Goal: Obtain resource: Download file/media

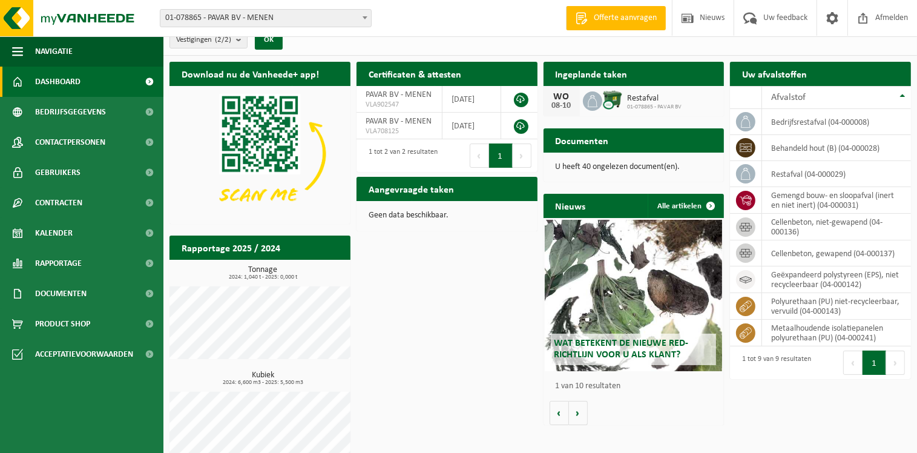
scroll to position [34, 0]
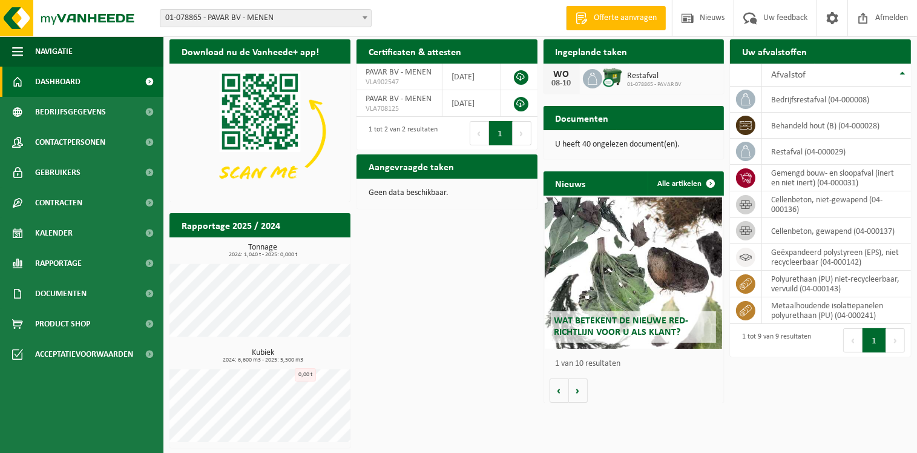
click at [651, 330] on span "Wat betekent de nieuwe RED-richtlijn voor u als klant?" at bounding box center [621, 326] width 134 height 21
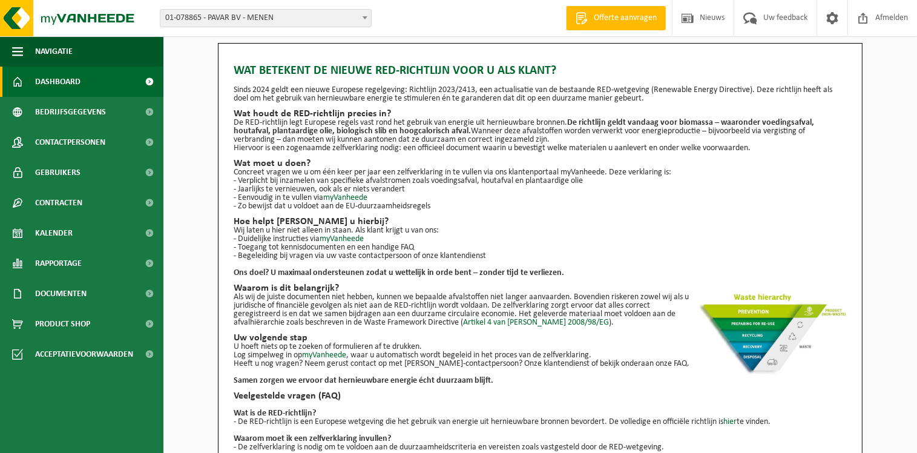
click at [56, 77] on span "Dashboard" at bounding box center [57, 82] width 45 height 30
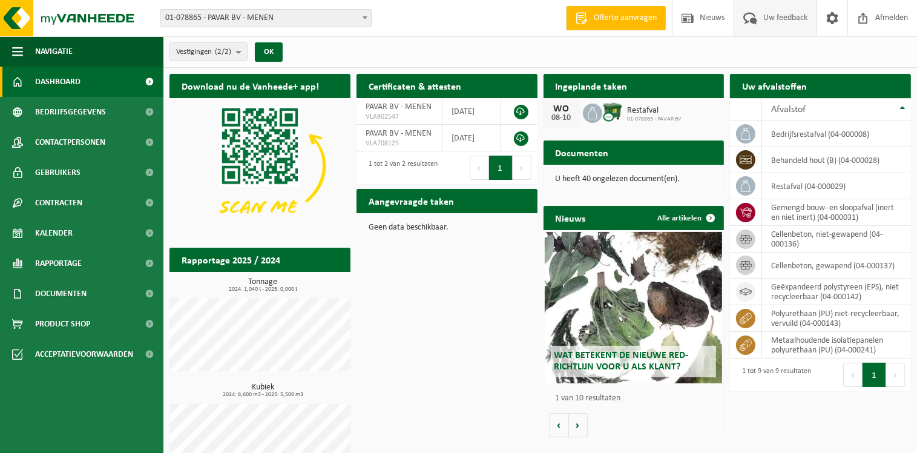
click at [786, 16] on span "Uw feedback" at bounding box center [785, 18] width 50 height 36
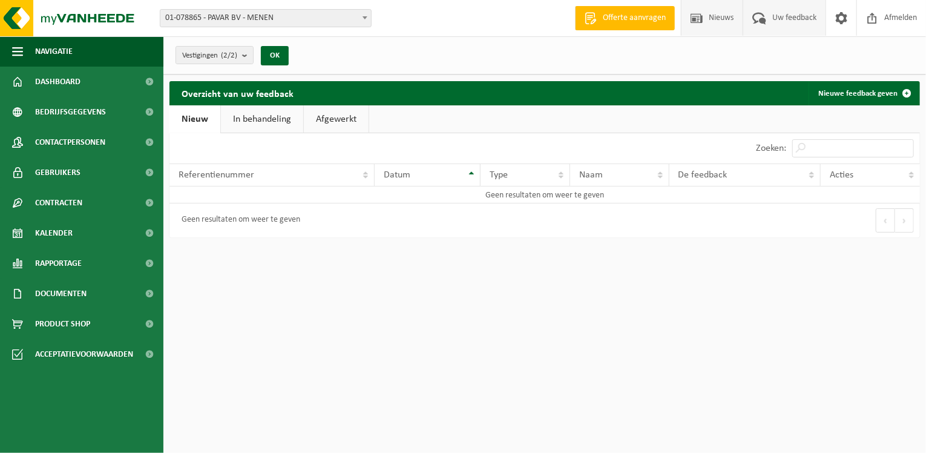
click at [718, 17] on span "Nieuws" at bounding box center [721, 18] width 31 height 36
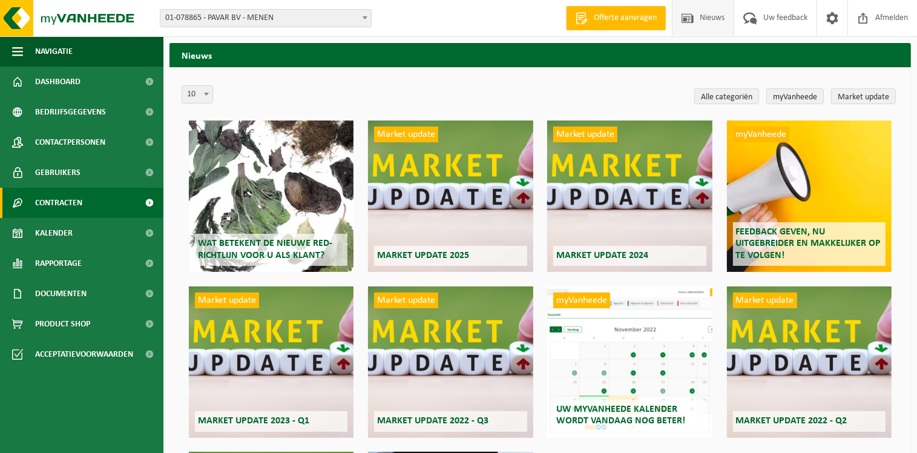
click at [58, 202] on span "Contracten" at bounding box center [58, 203] width 47 height 30
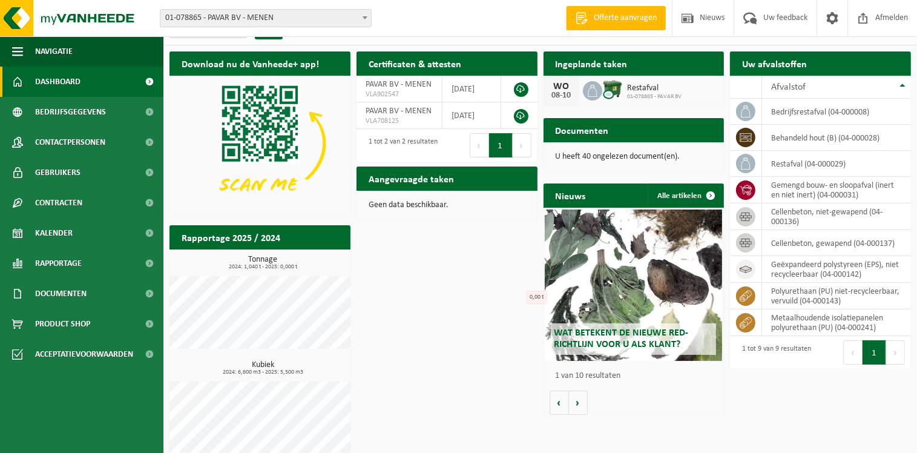
scroll to position [34, 0]
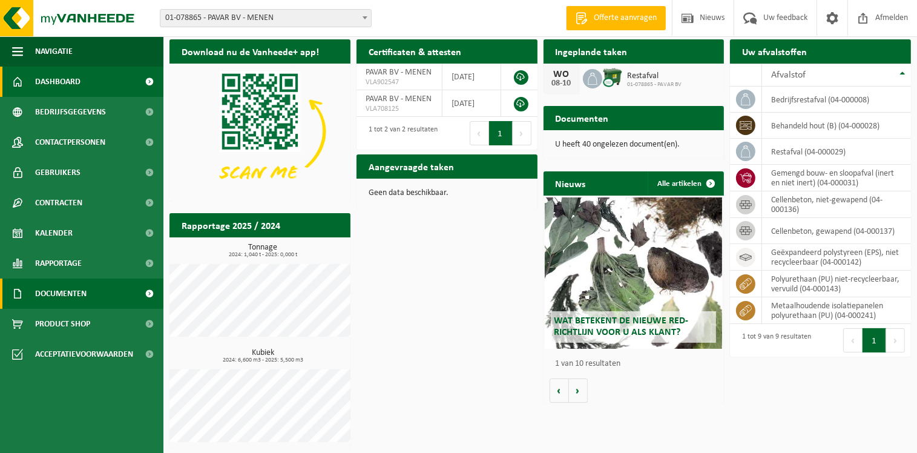
click at [68, 295] on span "Documenten" at bounding box center [60, 293] width 51 height 30
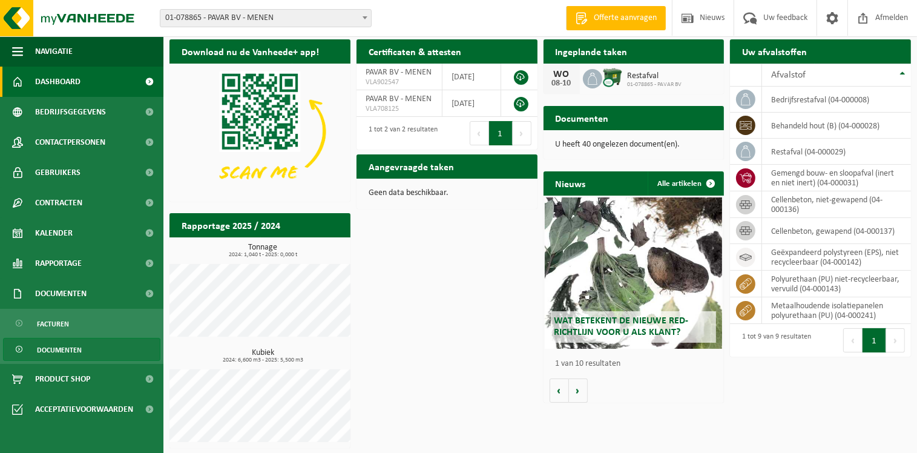
click at [65, 349] on span "Documenten" at bounding box center [59, 349] width 45 height 23
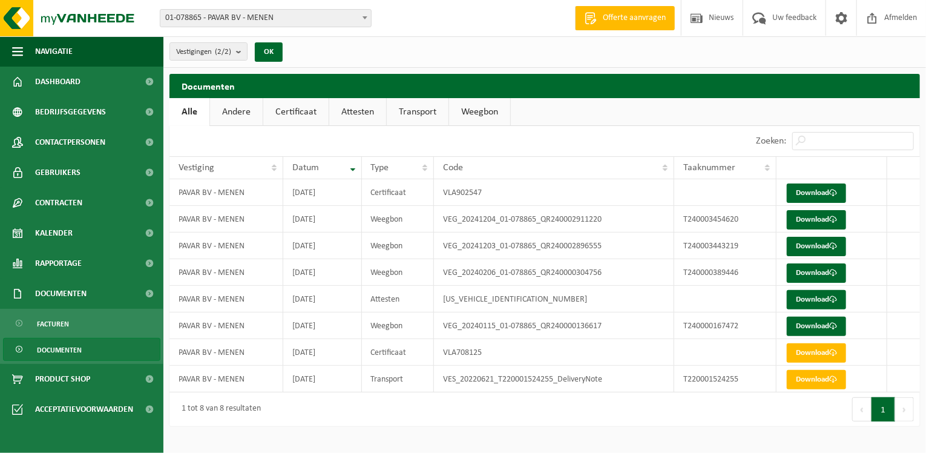
click at [414, 112] on link "Transport" at bounding box center [418, 112] width 62 height 28
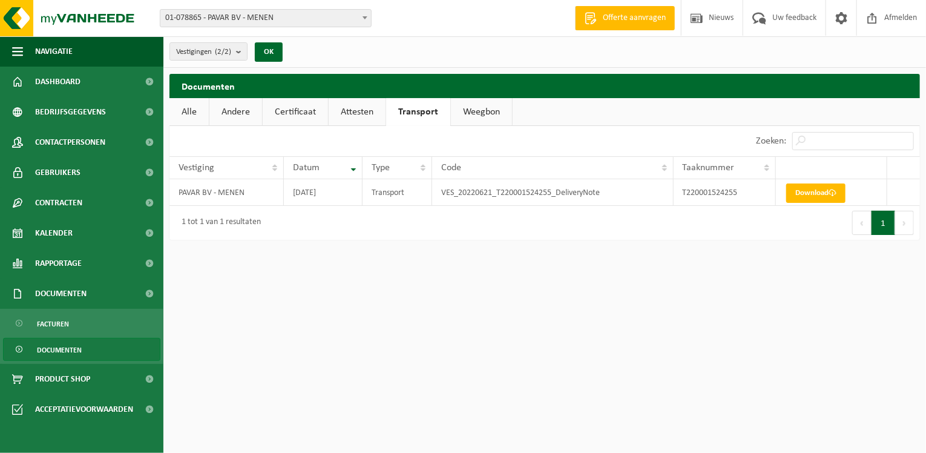
click at [347, 109] on link "Attesten" at bounding box center [357, 112] width 57 height 28
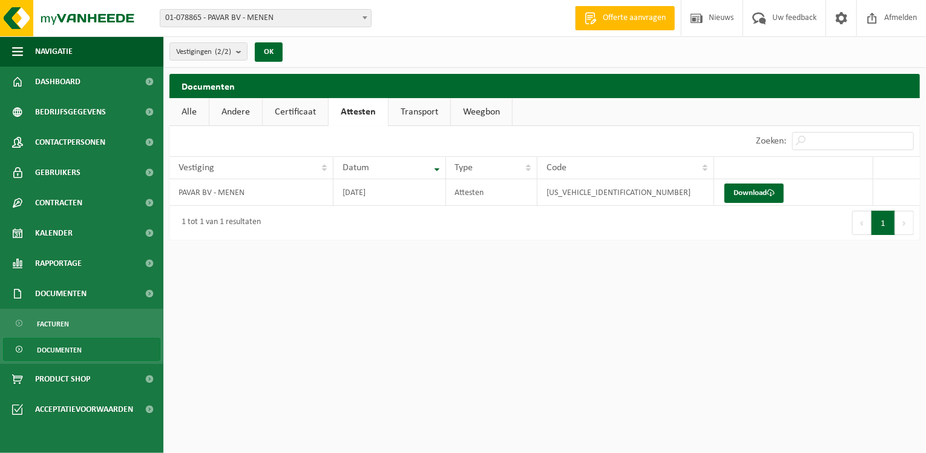
click at [293, 114] on link "Certificaat" at bounding box center [295, 112] width 65 height 28
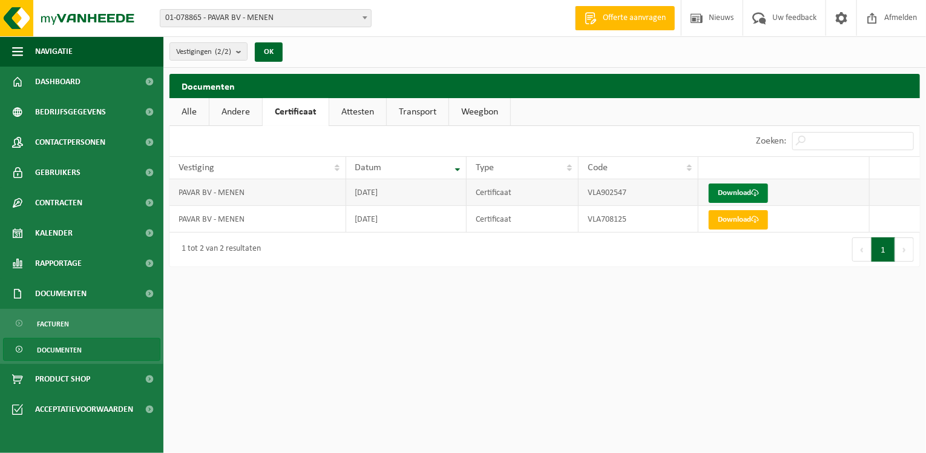
click at [726, 191] on link "Download" at bounding box center [738, 192] width 59 height 19
click at [269, 54] on button "OK" at bounding box center [269, 51] width 28 height 19
click at [56, 261] on span "Rapportage" at bounding box center [58, 263] width 47 height 30
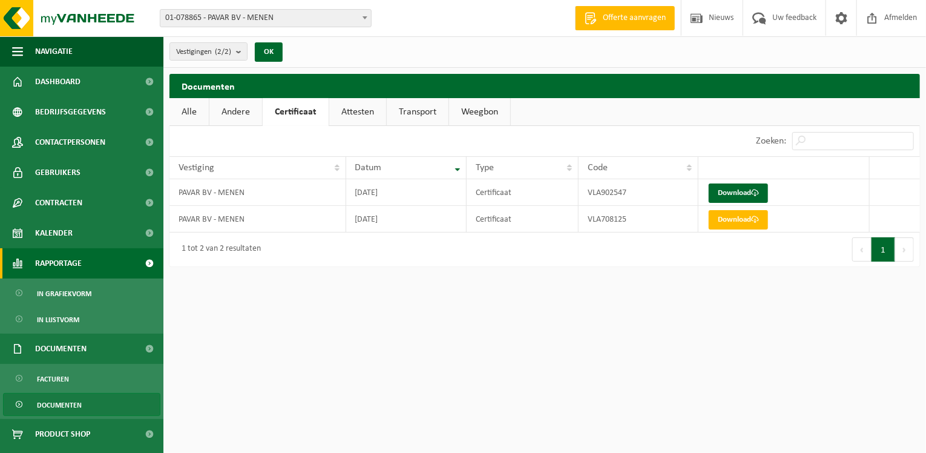
click at [54, 263] on span "Rapportage" at bounding box center [58, 263] width 47 height 30
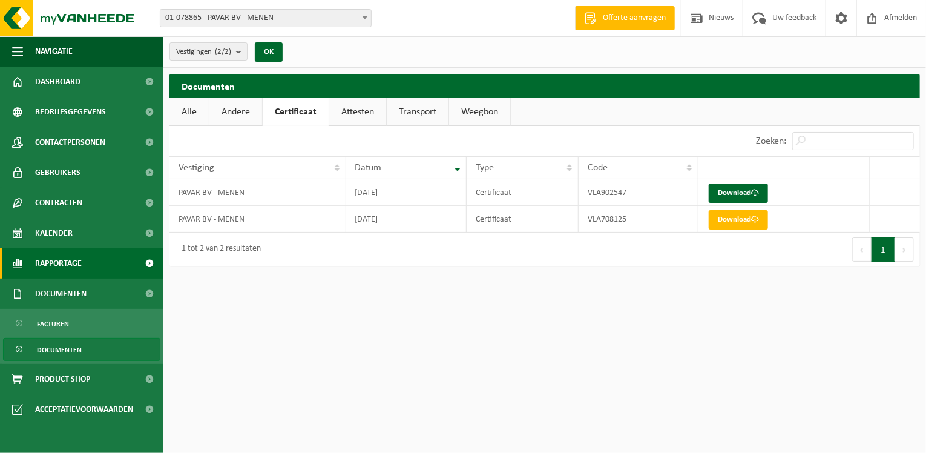
click at [65, 263] on span "Rapportage" at bounding box center [58, 263] width 47 height 30
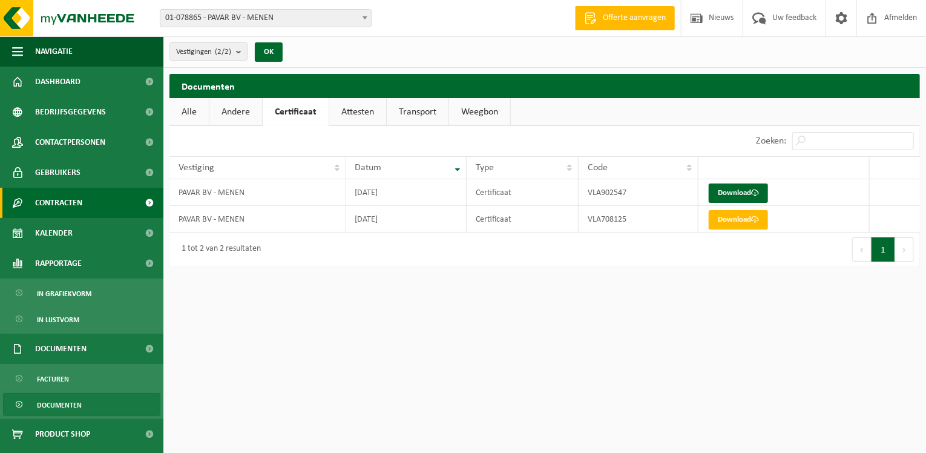
click at [65, 206] on span "Contracten" at bounding box center [58, 203] width 47 height 30
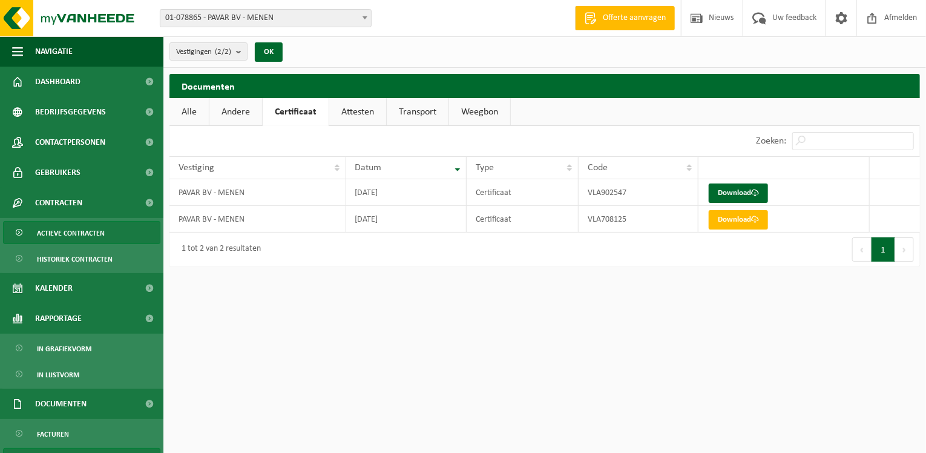
click at [71, 231] on span "Actieve contracten" at bounding box center [71, 233] width 68 height 23
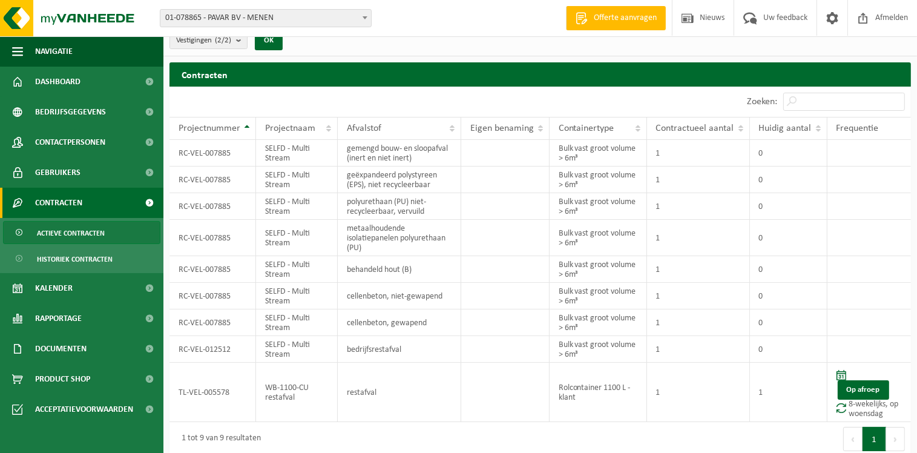
scroll to position [15, 0]
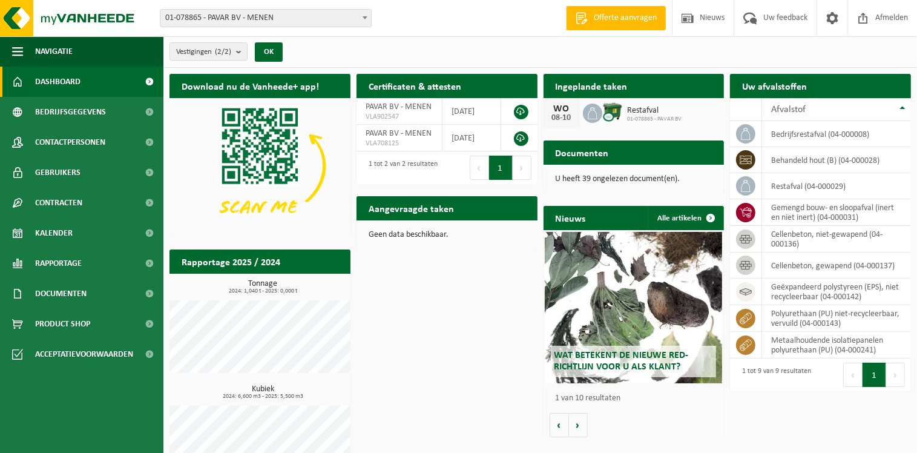
click at [605, 20] on span "Offerte aanvragen" at bounding box center [625, 18] width 69 height 12
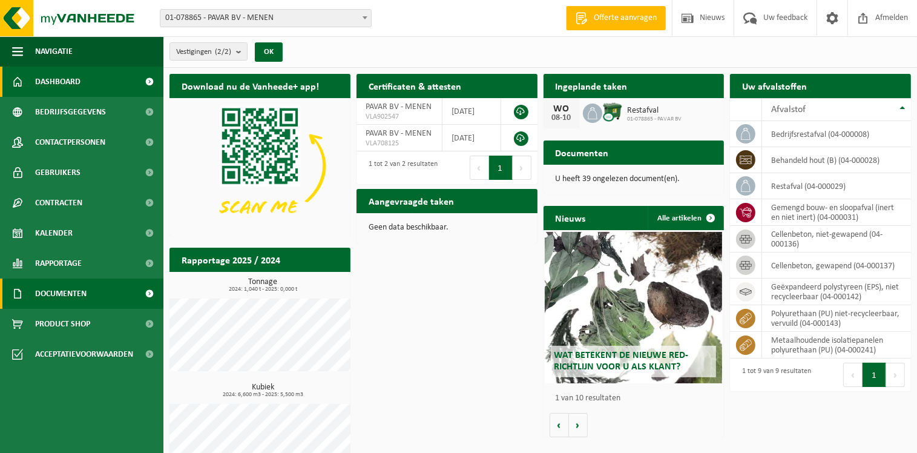
click at [65, 293] on span "Documenten" at bounding box center [60, 293] width 51 height 30
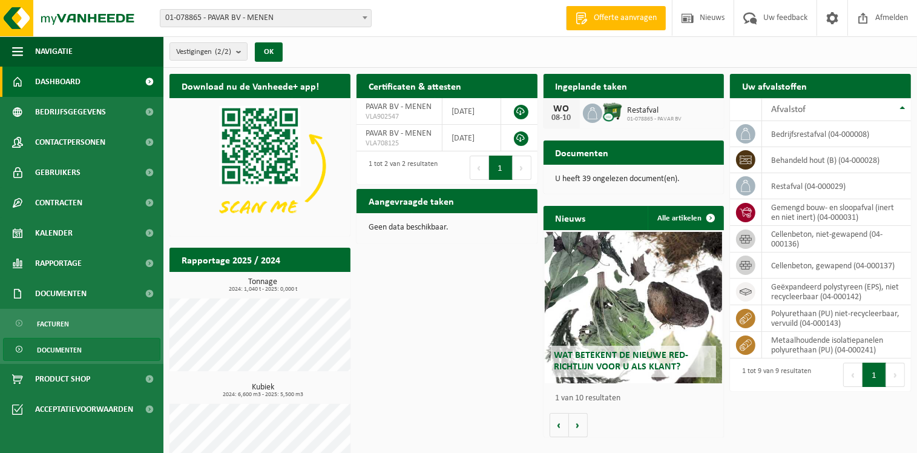
click at [65, 350] on span "Documenten" at bounding box center [59, 349] width 45 height 23
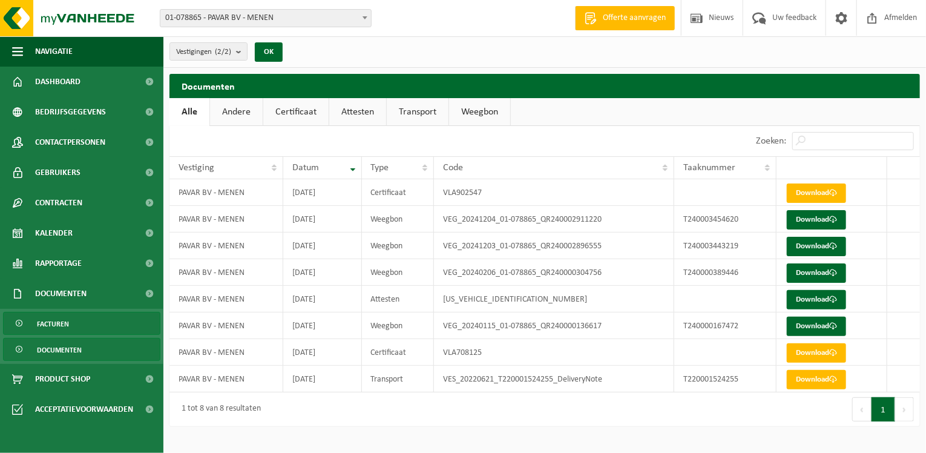
click at [58, 322] on span "Facturen" at bounding box center [53, 323] width 32 height 23
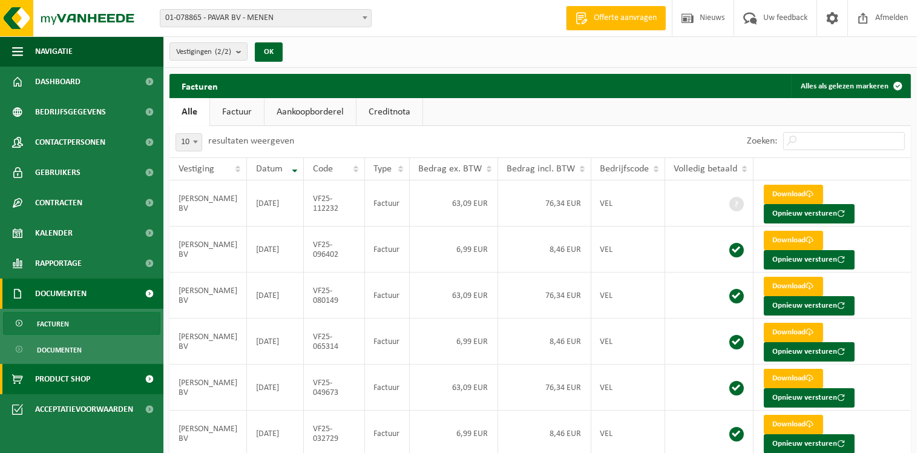
click at [77, 379] on span "Product Shop" at bounding box center [62, 379] width 55 height 30
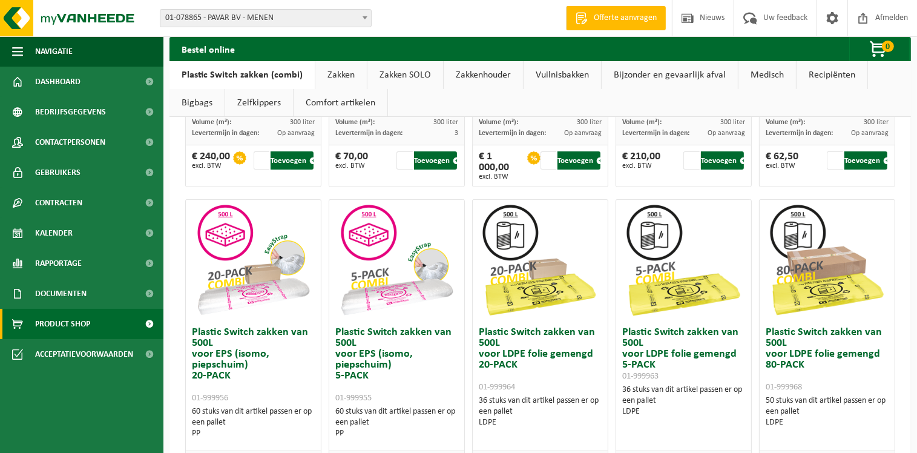
scroll to position [363, 0]
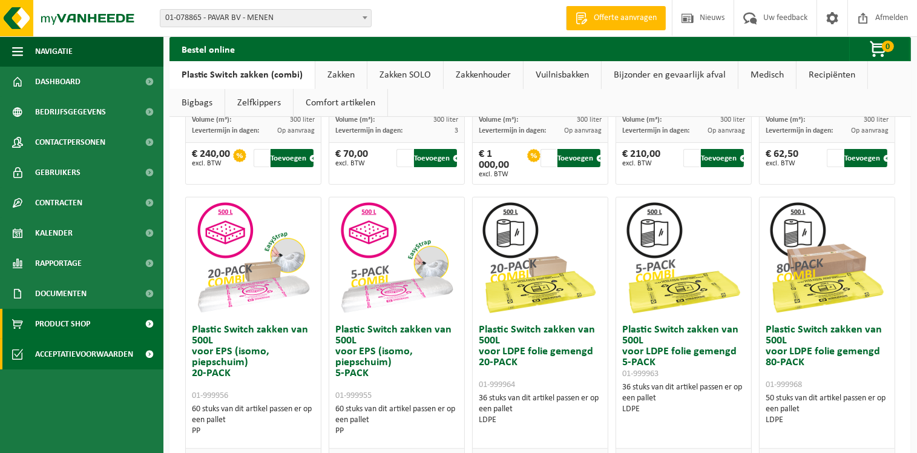
click at [107, 350] on span "Acceptatievoorwaarden" at bounding box center [84, 354] width 98 height 30
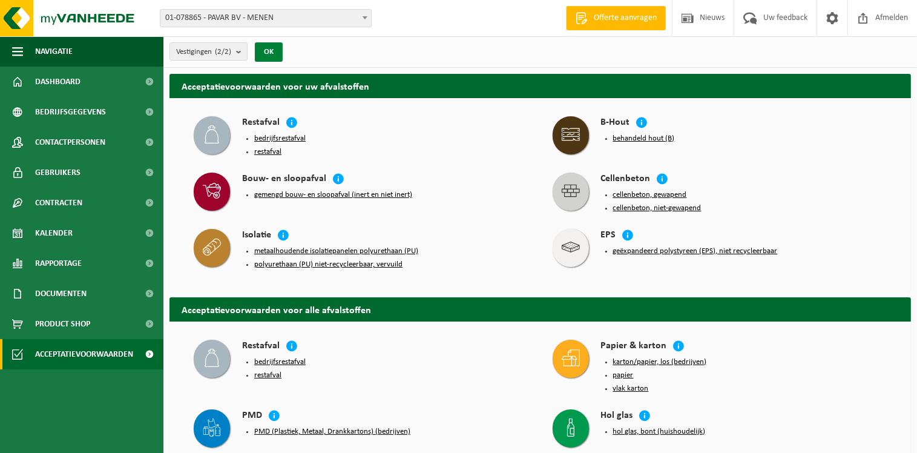
click at [271, 50] on button "OK" at bounding box center [269, 51] width 28 height 19
click at [270, 50] on button "OK" at bounding box center [269, 51] width 28 height 19
click at [241, 54] on b "submit" at bounding box center [241, 51] width 11 height 17
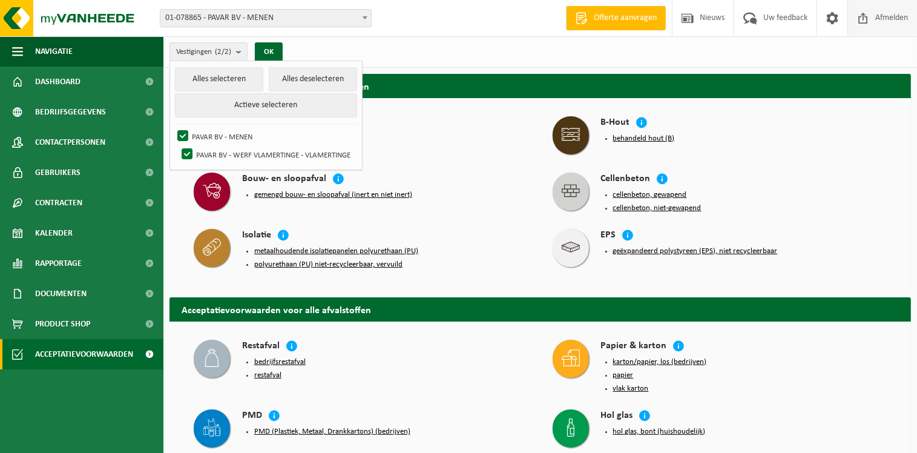
click at [878, 15] on span "Afmelden" at bounding box center [891, 18] width 39 height 36
